Goal: Task Accomplishment & Management: Manage account settings

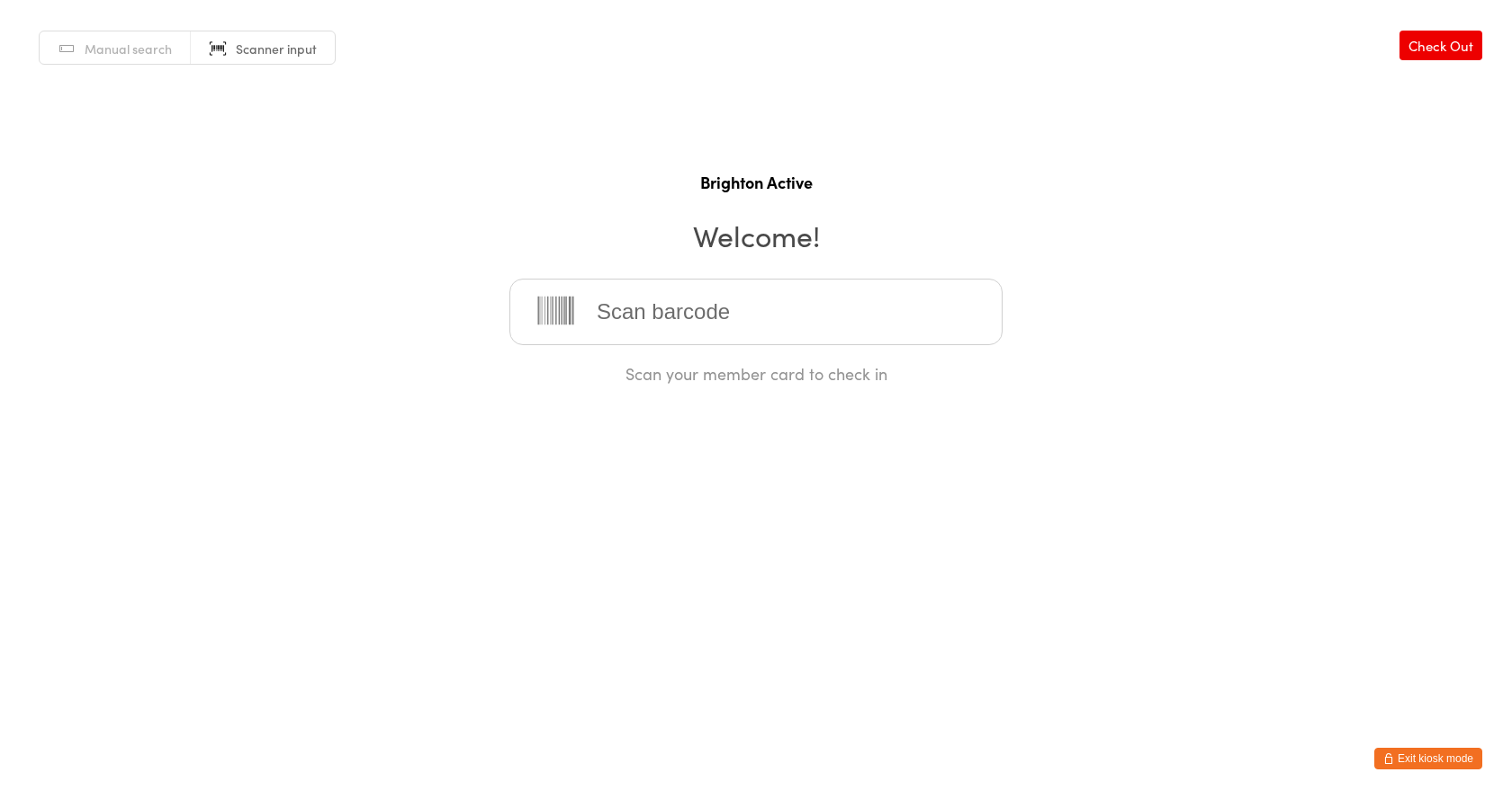
click at [1447, 753] on button "Exit kiosk mode" at bounding box center [1428, 759] width 108 height 22
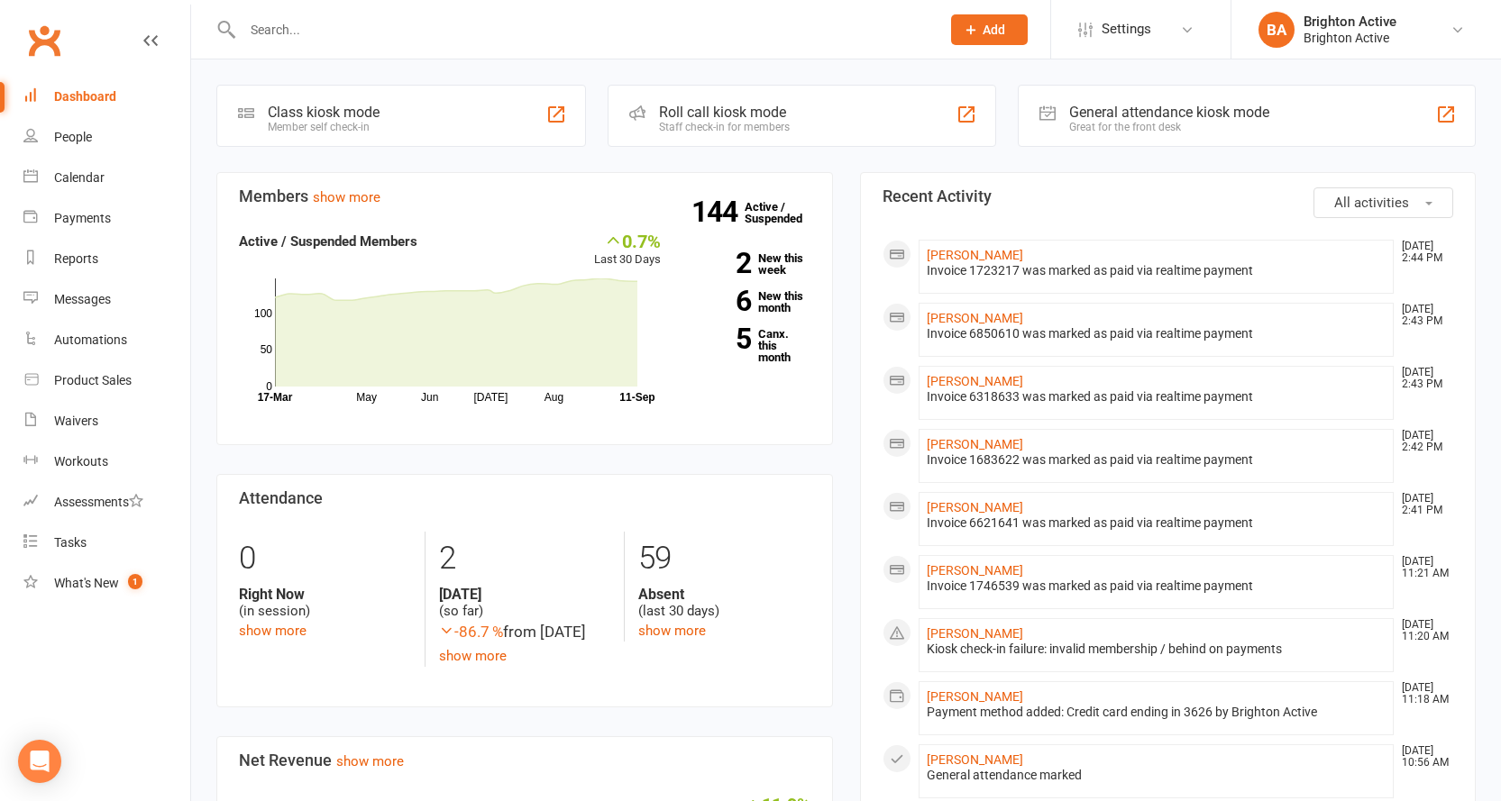
click at [351, 14] on div at bounding box center [571, 29] width 711 height 59
click at [349, 18] on input "text" at bounding box center [582, 29] width 691 height 25
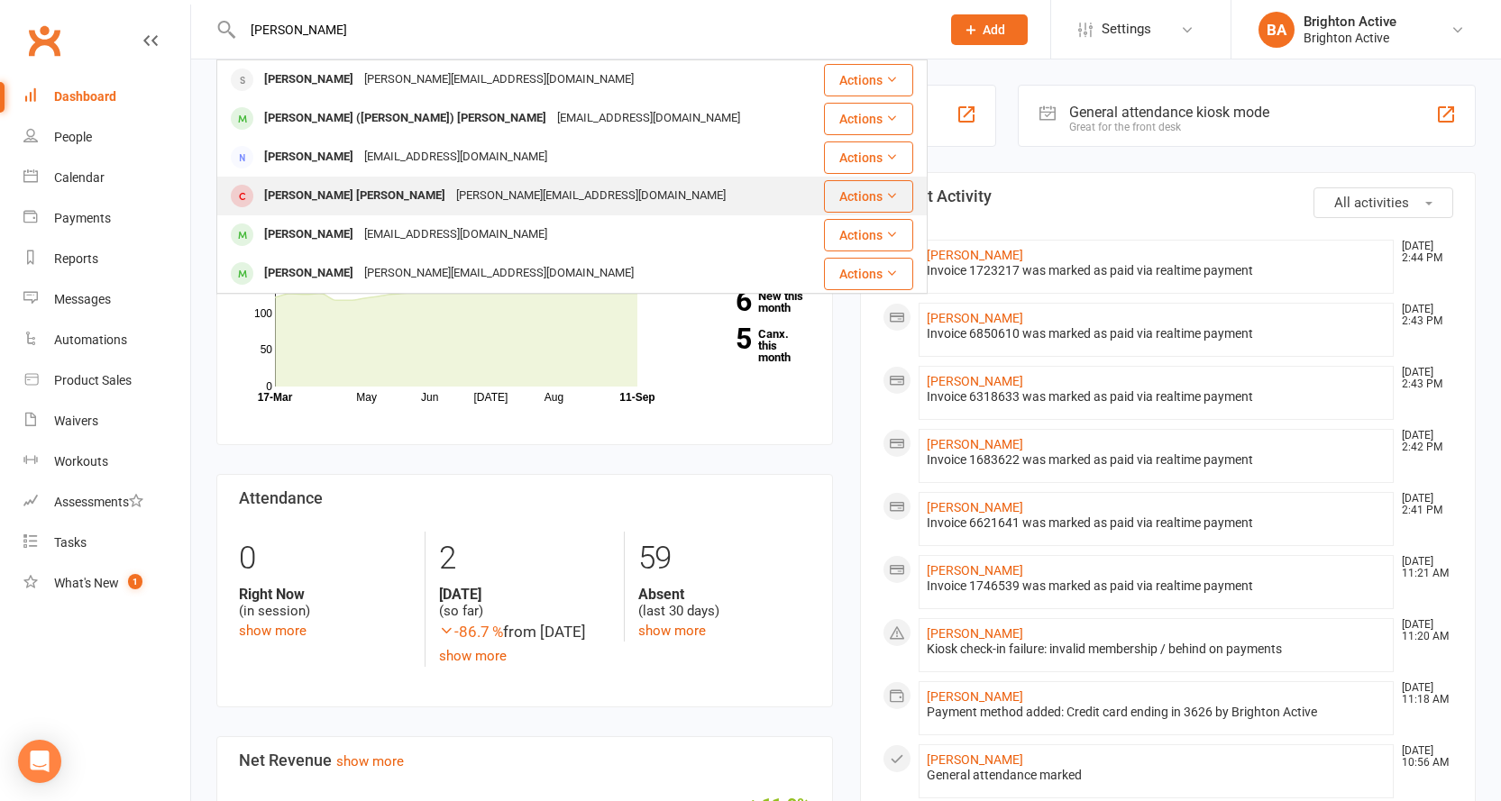
type input "[PERSON_NAME]"
click at [451, 197] on div "[PERSON_NAME][EMAIL_ADDRESS][DOMAIN_NAME]" at bounding box center [591, 196] width 280 height 26
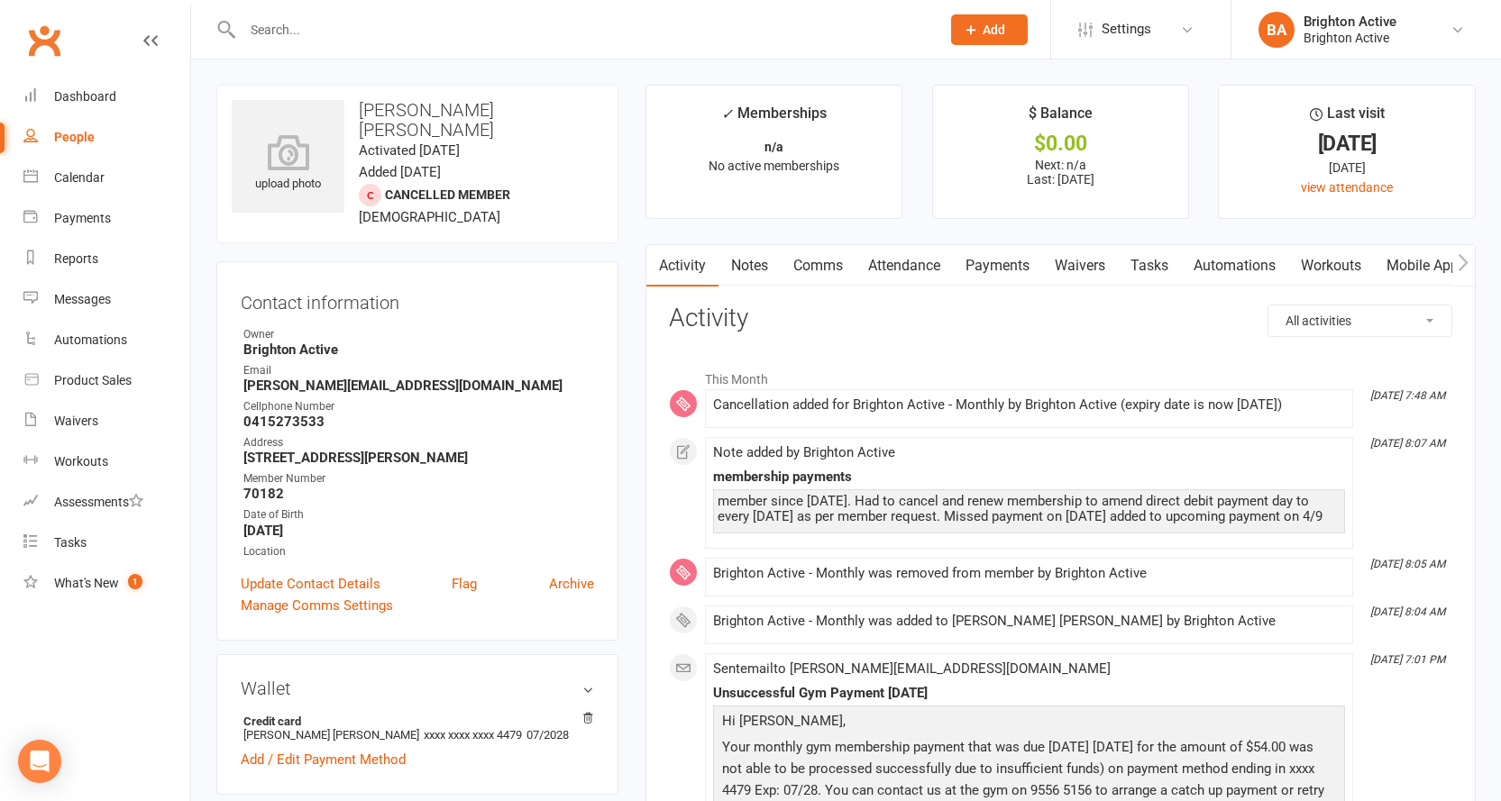
click at [997, 262] on link "Payments" at bounding box center [997, 265] width 89 height 41
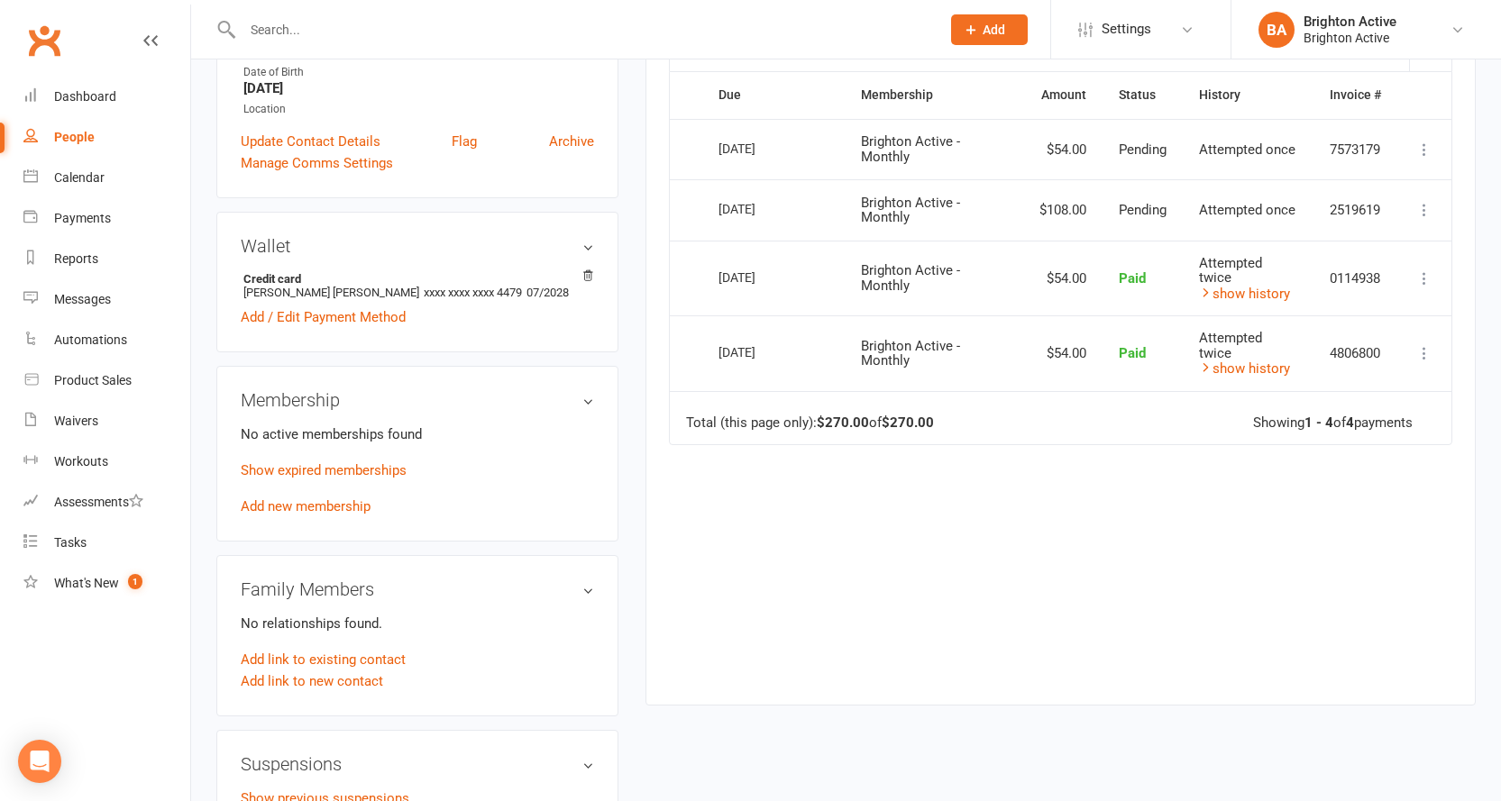
scroll to position [180, 0]
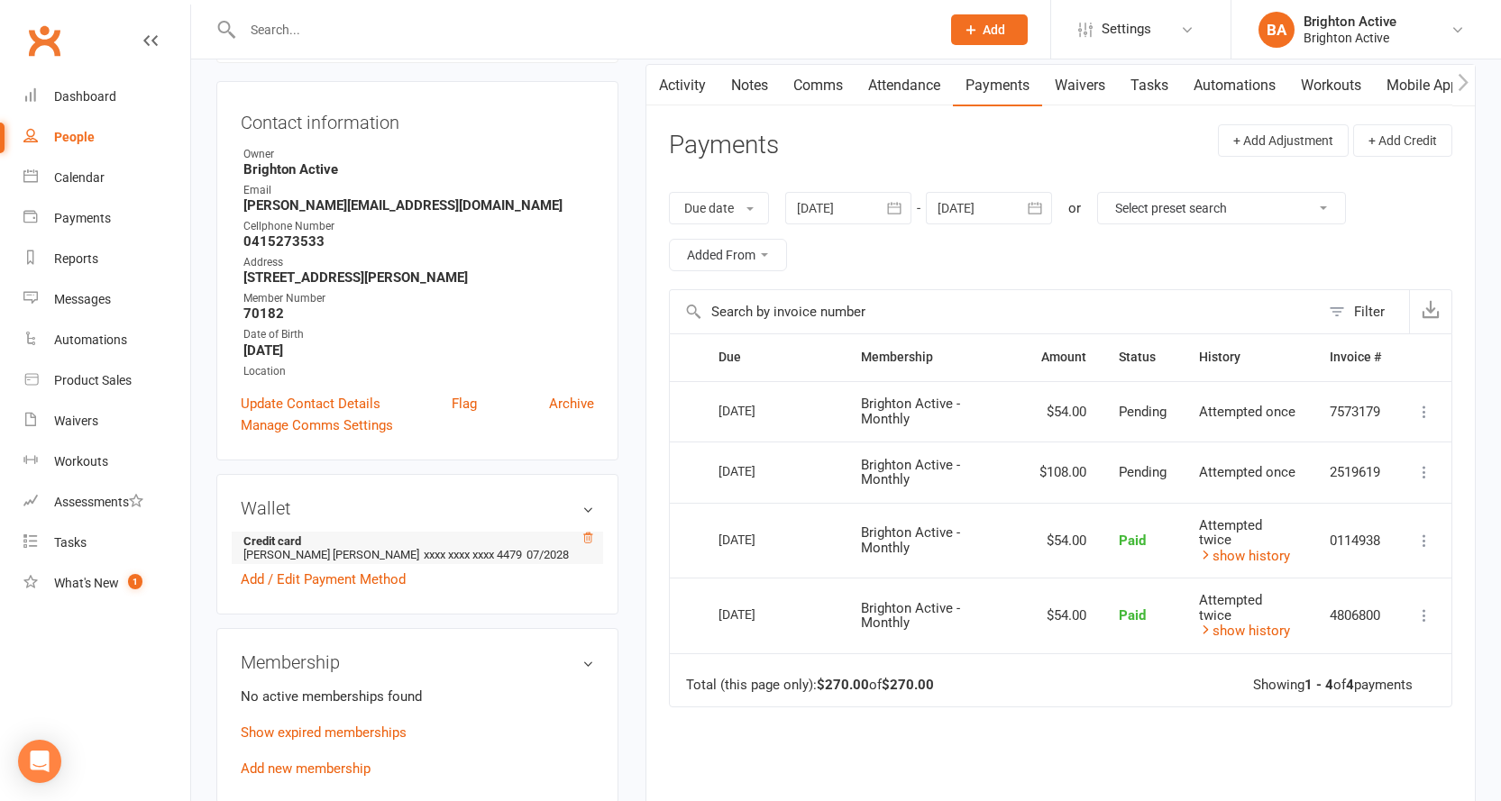
click at [590, 532] on icon at bounding box center [587, 538] width 13 height 13
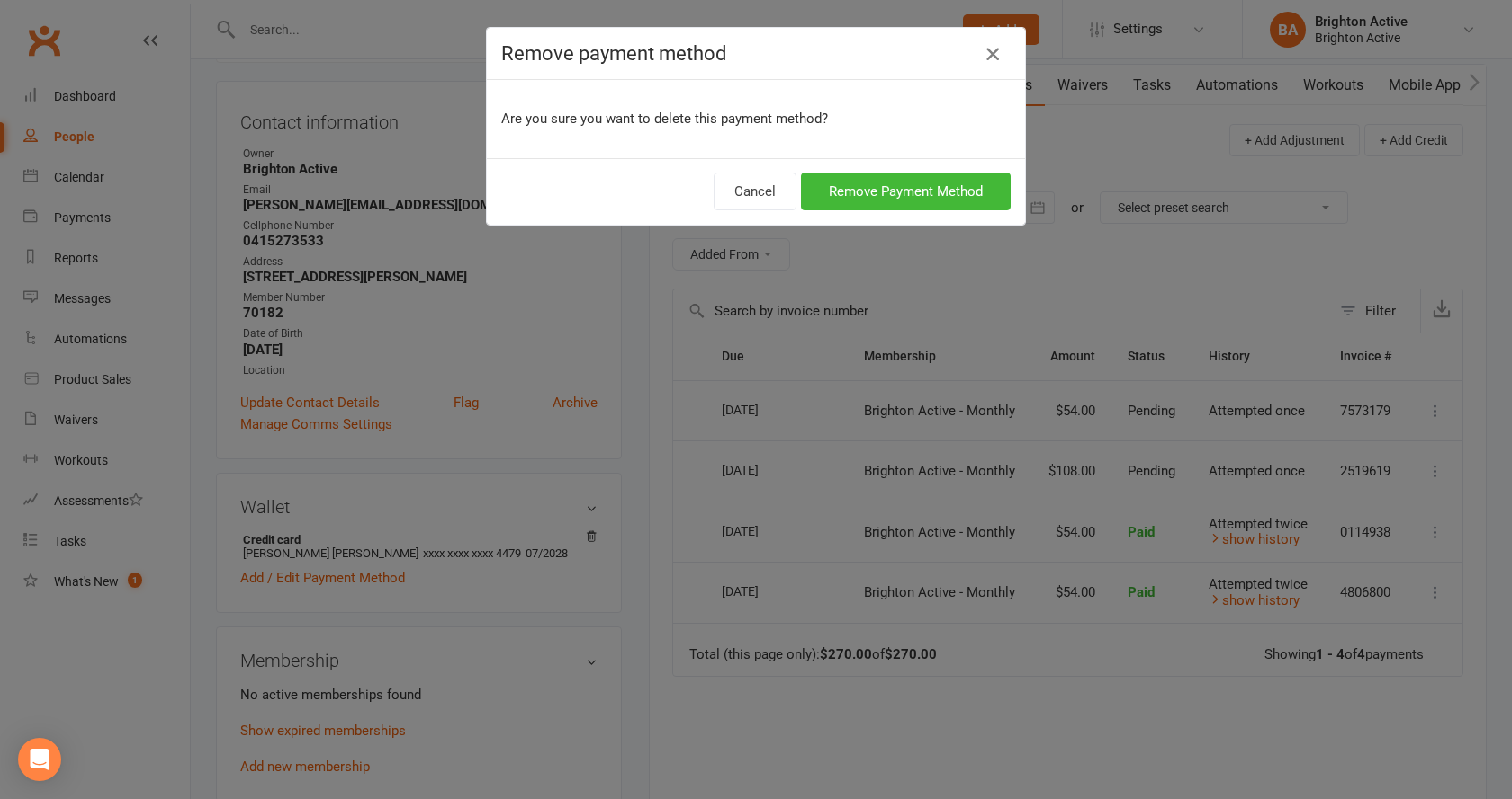
click at [984, 59] on icon "button" at bounding box center [993, 54] width 22 height 22
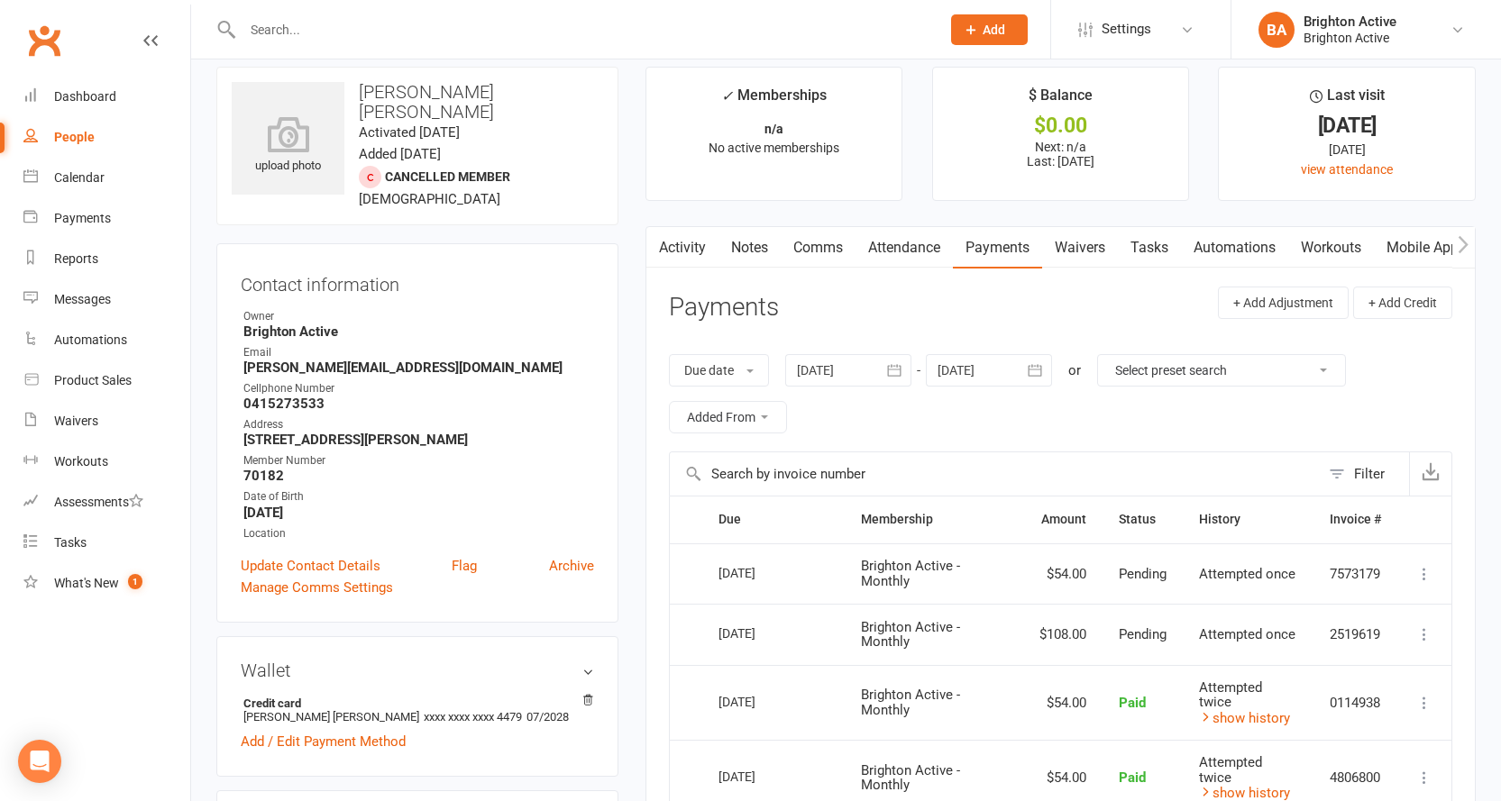
scroll to position [0, 0]
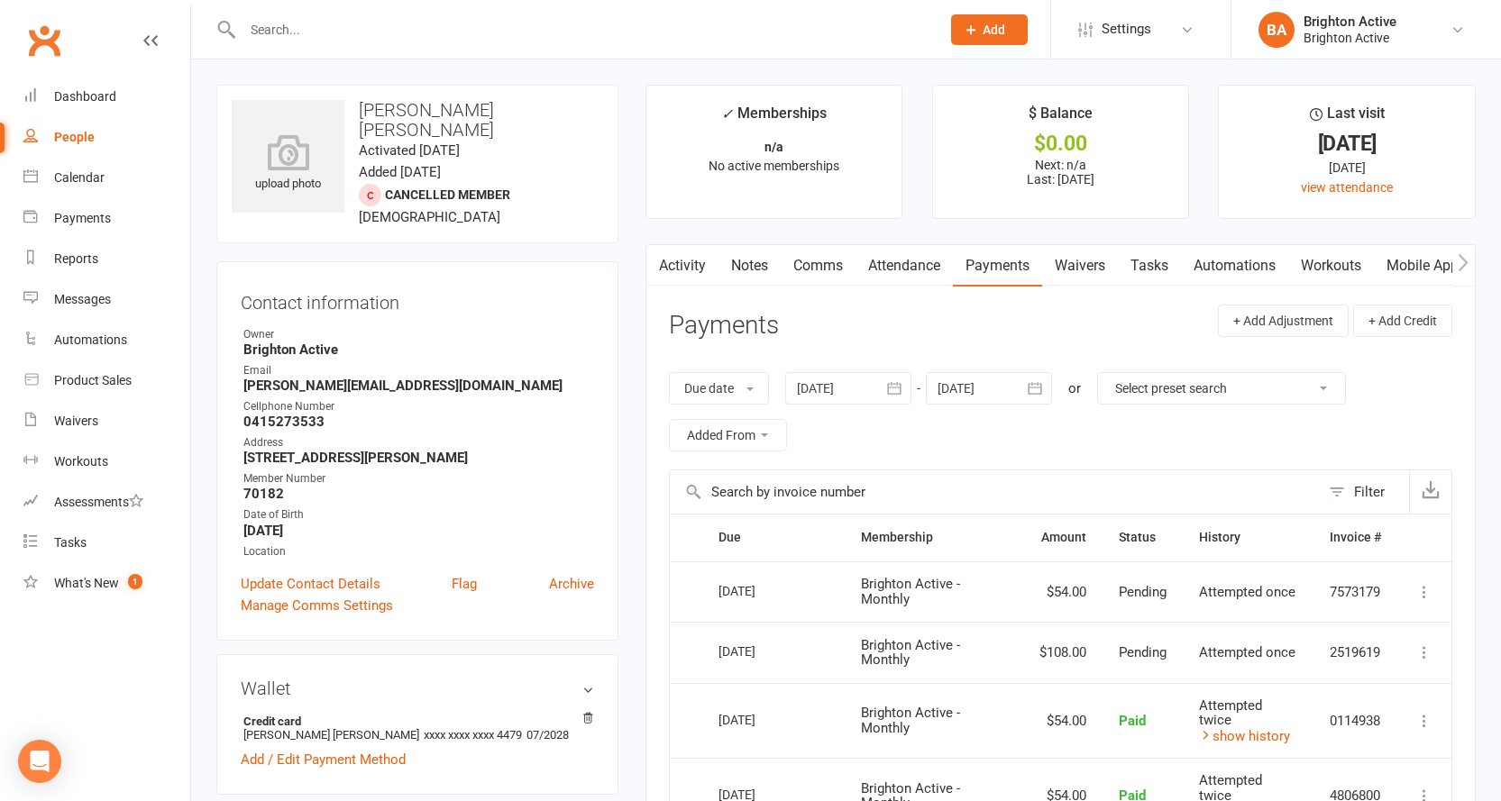
click at [774, 270] on link "Notes" at bounding box center [749, 265] width 62 height 41
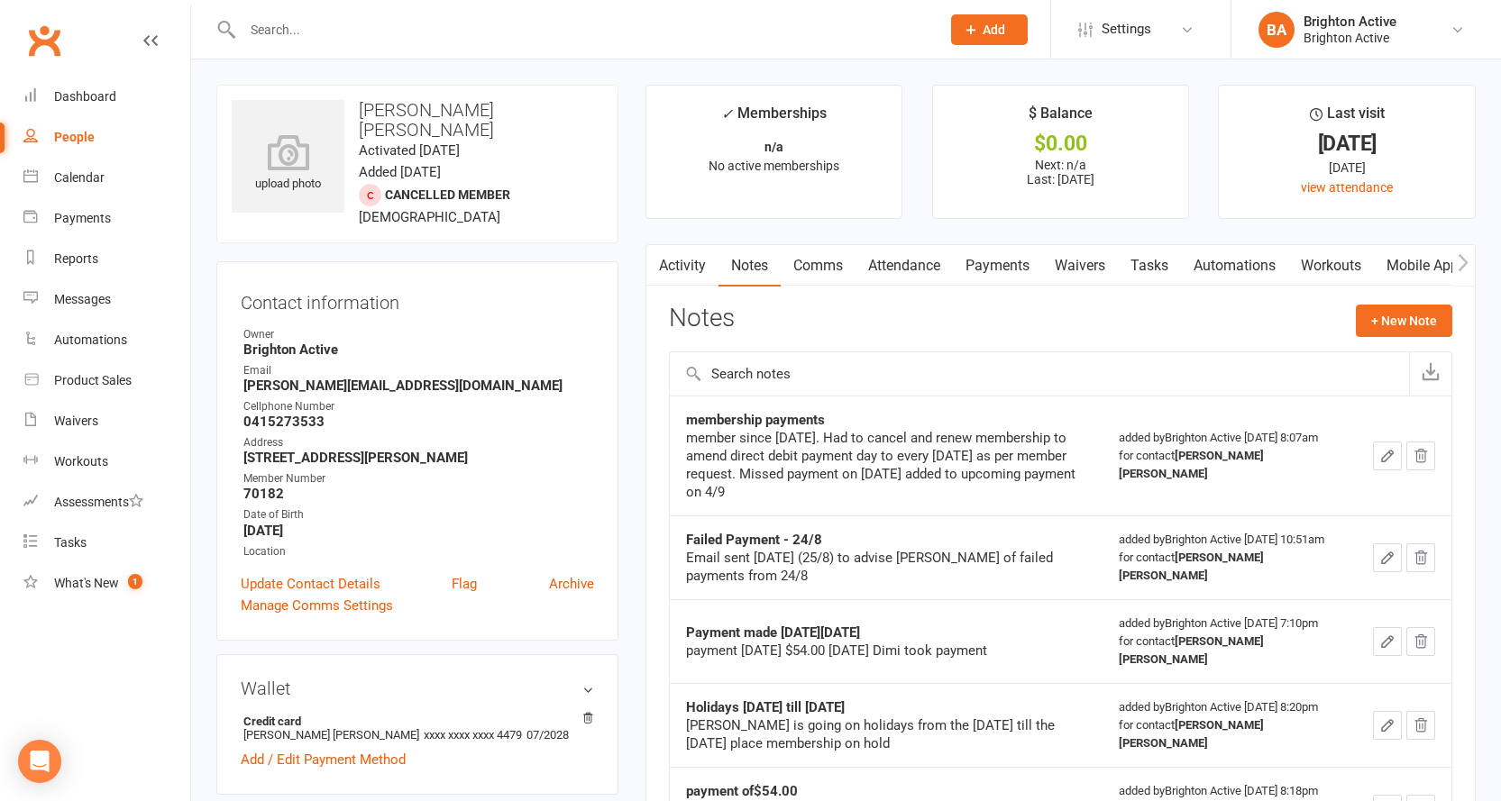
click at [671, 270] on link "Activity" at bounding box center [682, 265] width 72 height 41
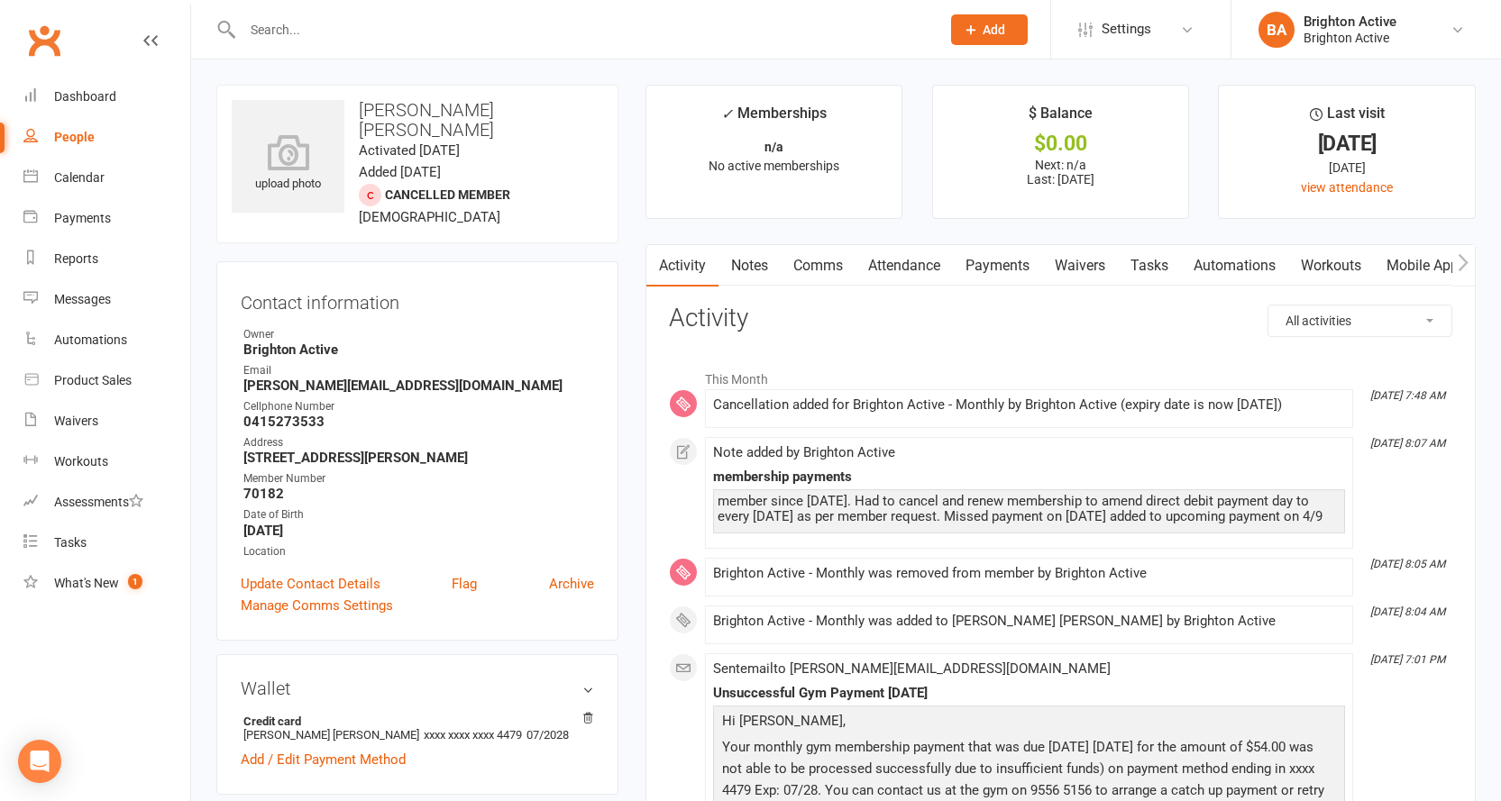
click at [987, 266] on link "Payments" at bounding box center [997, 265] width 89 height 41
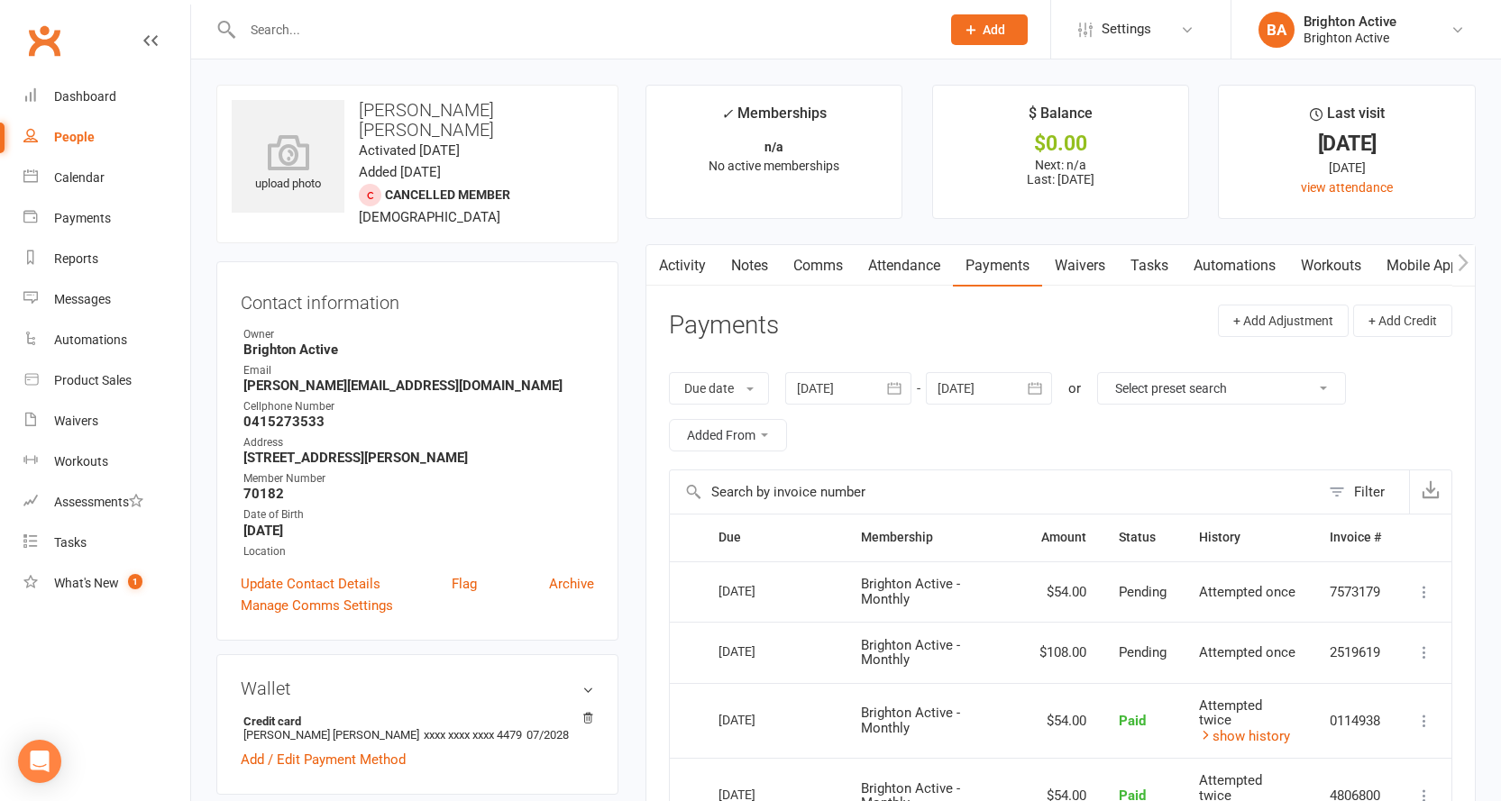
click at [695, 261] on link "Activity" at bounding box center [682, 265] width 72 height 41
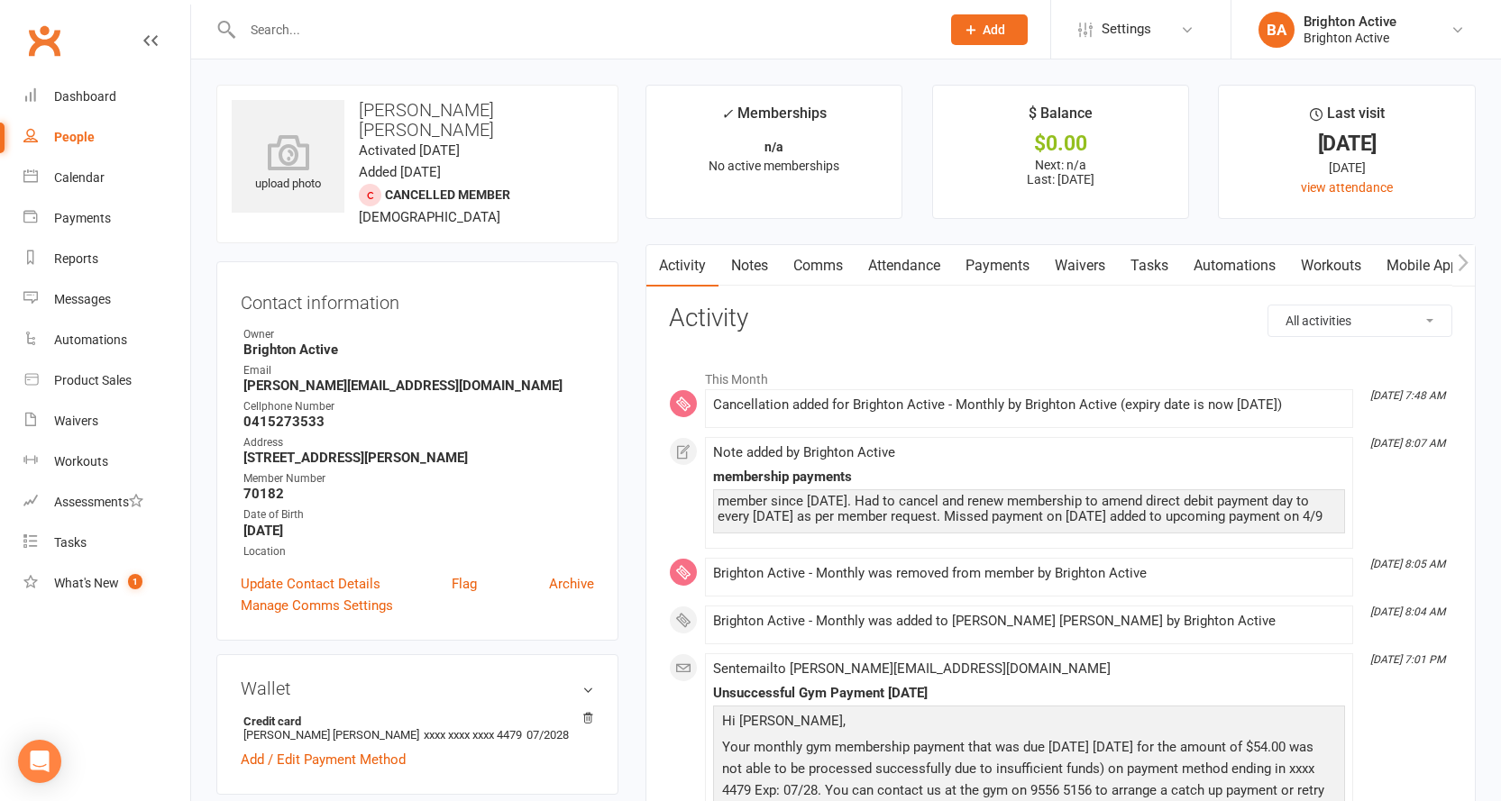
click at [1010, 273] on link "Payments" at bounding box center [997, 265] width 89 height 41
